Goal: Information Seeking & Learning: Learn about a topic

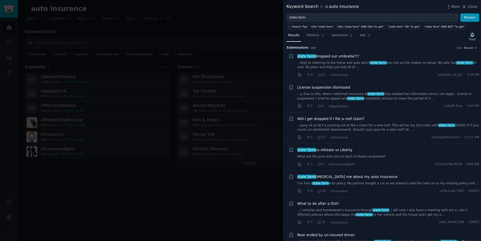
scroll to position [387, 0]
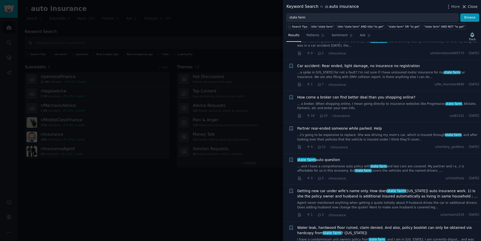
click at [466, 8] on icon at bounding box center [465, 6] width 3 height 3
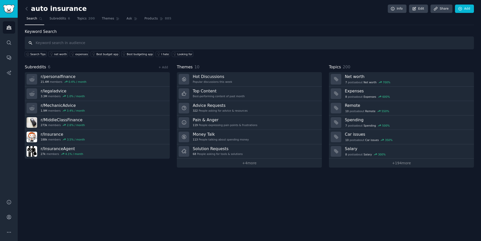
click at [45, 39] on input "text" at bounding box center [250, 42] width 450 height 13
type input "housing market"
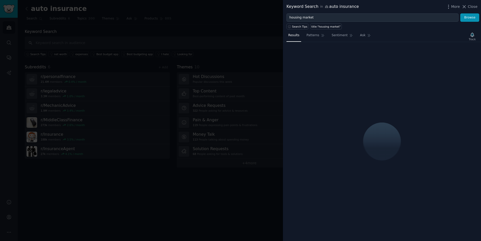
click at [470, 8] on span "Close" at bounding box center [473, 6] width 10 height 5
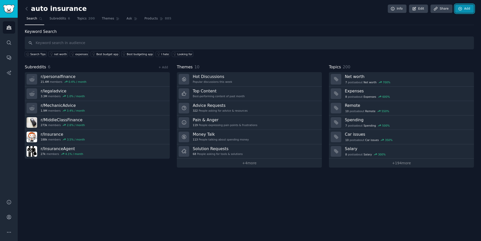
click at [463, 8] on link "Add" at bounding box center [464, 9] width 19 height 9
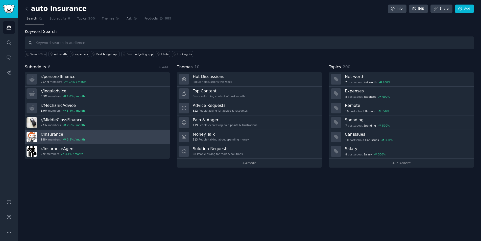
click at [53, 135] on h3 "r/ Insurance" at bounding box center [63, 134] width 44 height 5
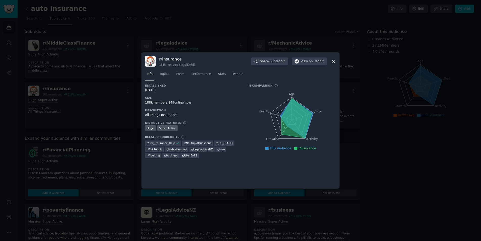
click at [333, 60] on icon at bounding box center [333, 61] width 3 height 3
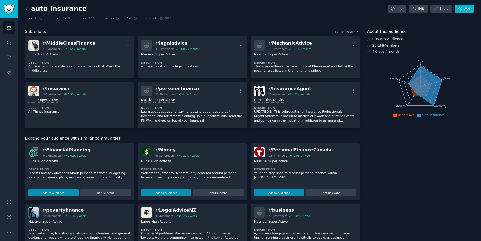
click at [173, 164] on div ">= 80th percentile for submissions / day Huge High Activity Description Welcome…" at bounding box center [192, 176] width 102 height 39
click at [147, 163] on div "Huge" at bounding box center [145, 161] width 8 height 5
click at [160, 161] on div "High Activity" at bounding box center [161, 161] width 20 height 5
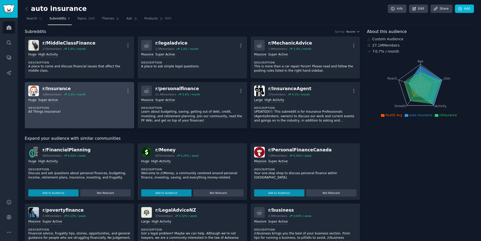
click at [77, 119] on link "r/ Insurance 188k members 3.5 % / month More Huge Super Active Description All …" at bounding box center [79, 105] width 109 height 46
